Goal: Task Accomplishment & Management: Manage account settings

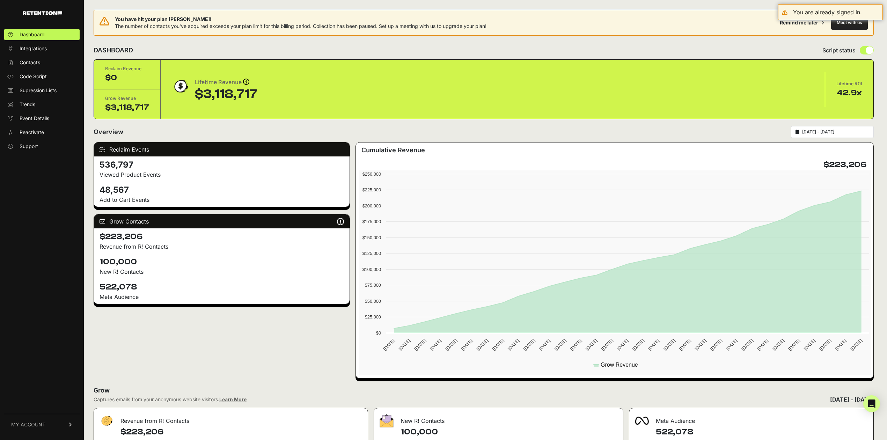
click at [37, 421] on span "MY ACCOUNT" at bounding box center [28, 424] width 34 height 7
click at [34, 358] on span "Account Details" at bounding box center [38, 359] width 36 height 7
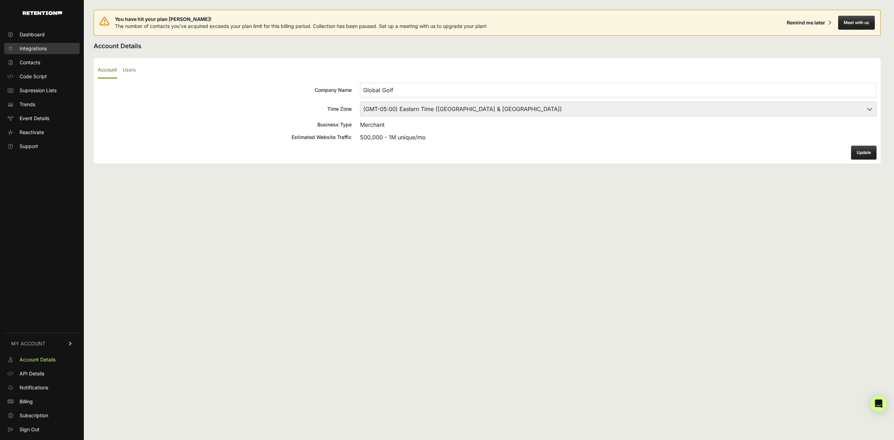
click at [37, 44] on link "Integrations" at bounding box center [41, 48] width 75 height 11
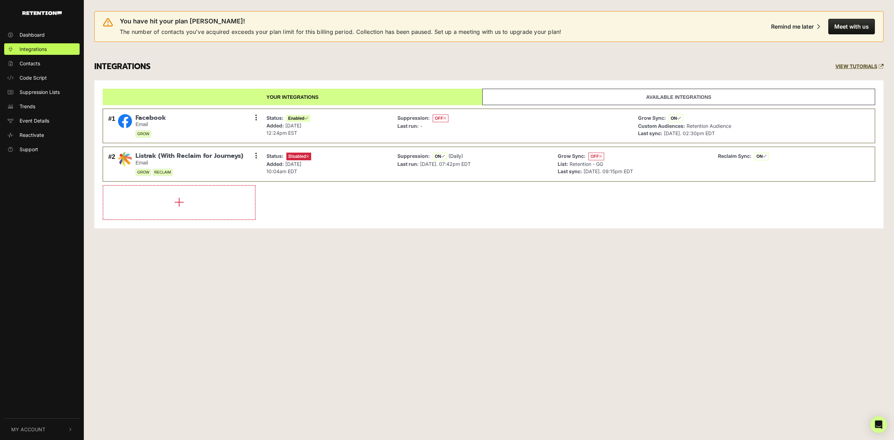
drag, startPoint x: 259, startPoint y: 165, endPoint x: 123, endPoint y: 59, distance: 172.2
drag, startPoint x: 544, startPoint y: 223, endPoint x: 882, endPoint y: 217, distance: 338.4
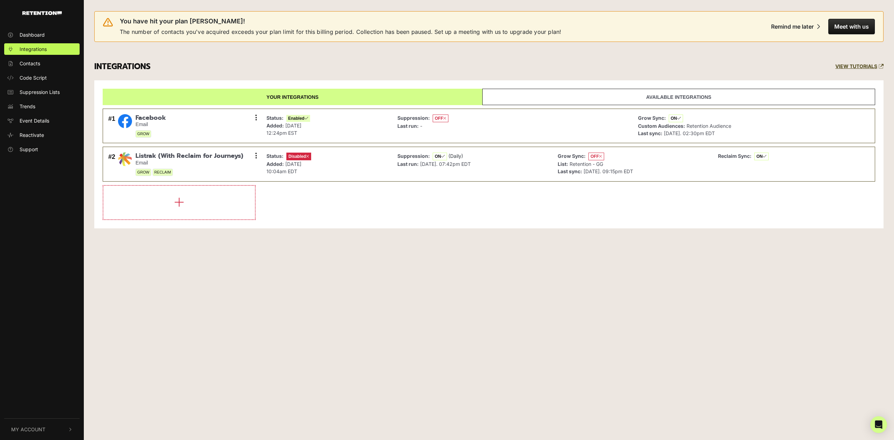
click at [52, 425] on button "My Account" at bounding box center [41, 429] width 75 height 21
click at [33, 426] on span "Sign Out" at bounding box center [30, 428] width 20 height 7
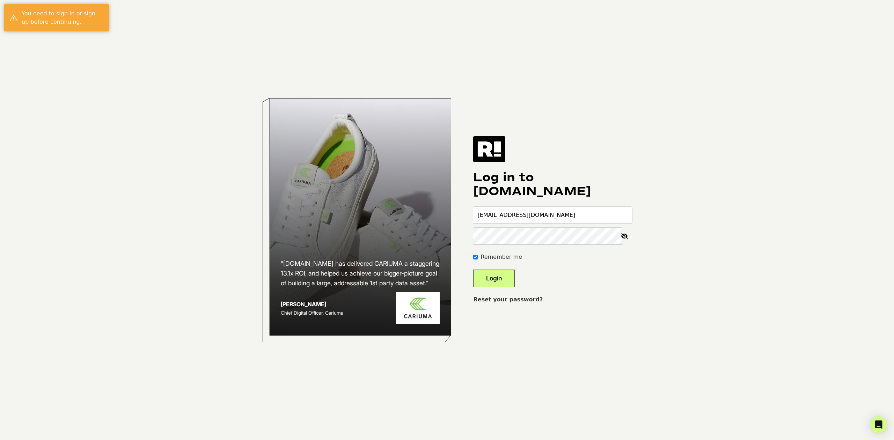
click at [555, 217] on input "slamoure@wgs.com" at bounding box center [552, 215] width 159 height 17
type input "slamoure+worldwide@wgs.com"
click at [515, 279] on button "Login" at bounding box center [494, 278] width 42 height 17
